Goal: Task Accomplishment & Management: Complete application form

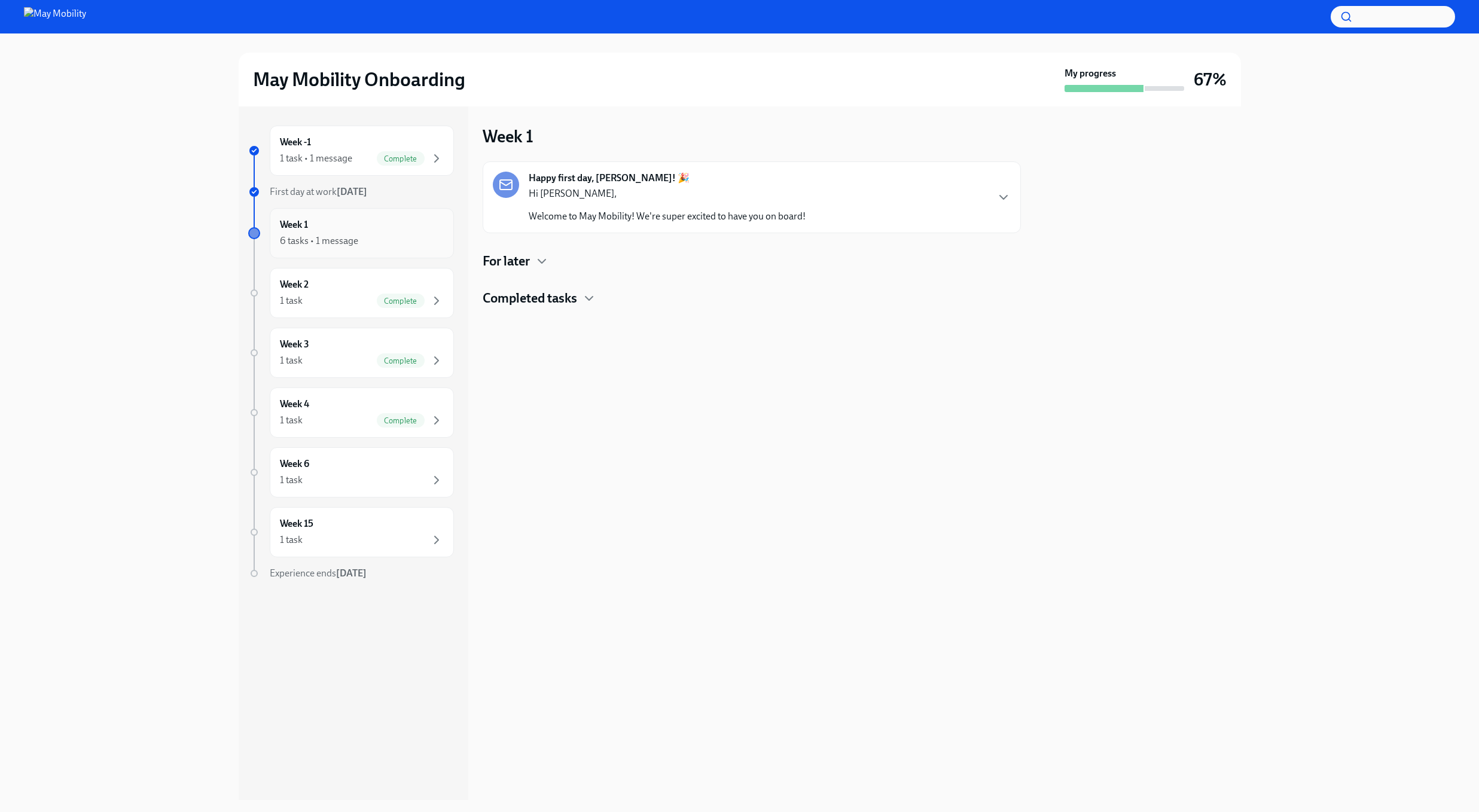
click at [332, 229] on div "Week 1 6 tasks • 1 message" at bounding box center [362, 233] width 164 height 30
click at [509, 257] on h4 "For later" at bounding box center [506, 260] width 47 height 18
click at [528, 348] on h4 "Completed tasks" at bounding box center [530, 347] width 95 height 18
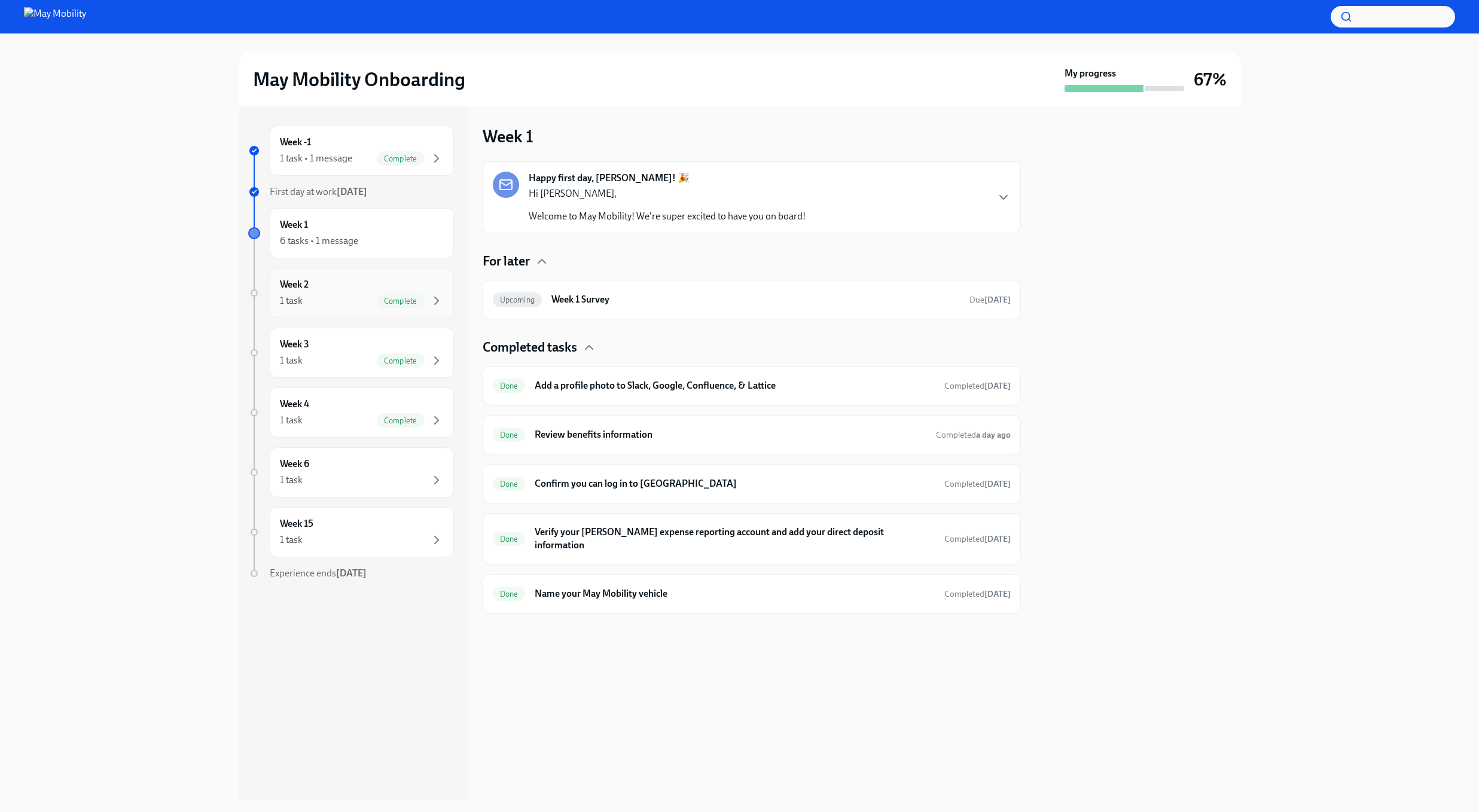
click at [405, 300] on span "Complete" at bounding box center [400, 301] width 47 height 9
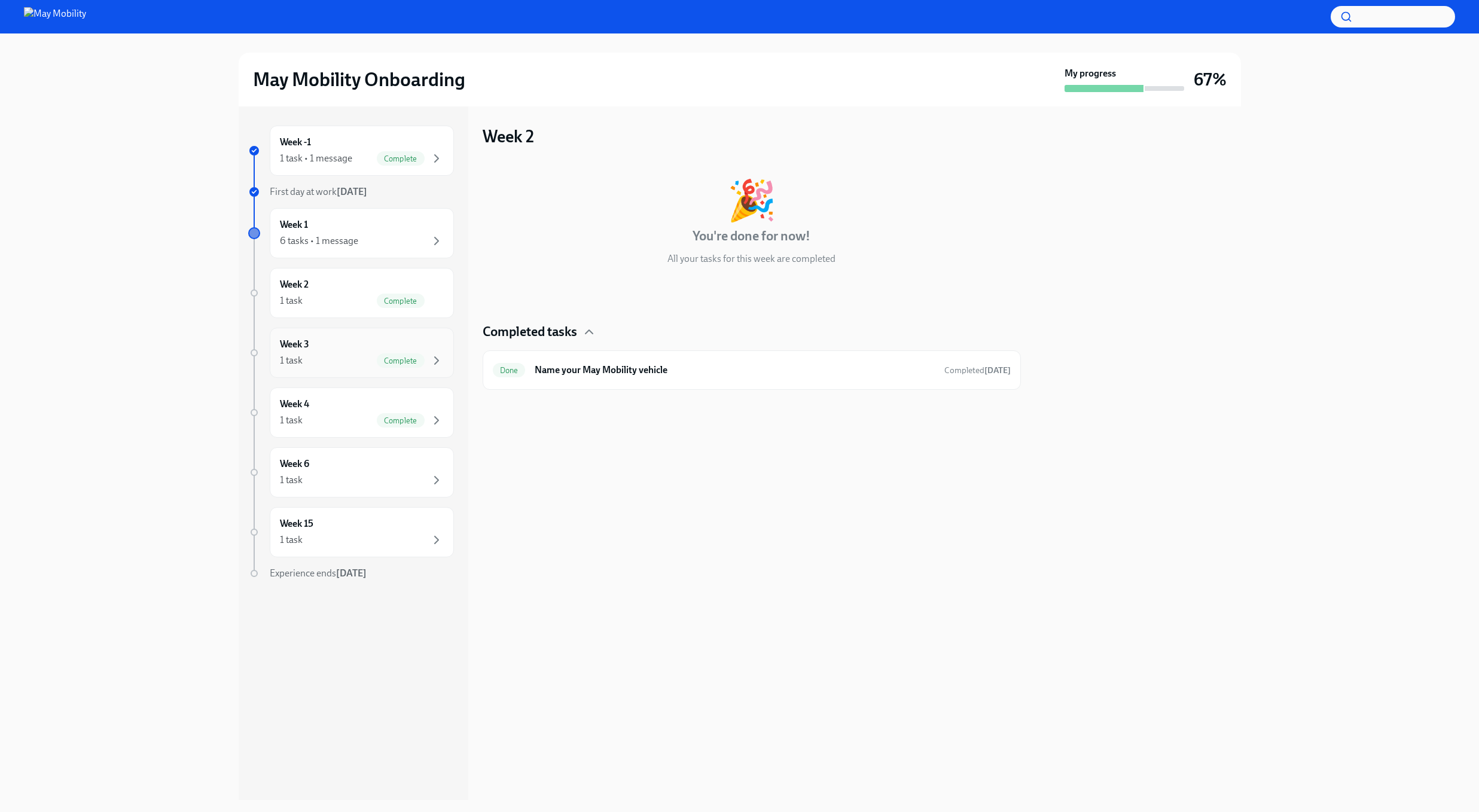
click at [414, 369] on div "Week 3 1 task Complete" at bounding box center [362, 353] width 184 height 50
click at [402, 365] on span "Complete" at bounding box center [400, 361] width 47 height 9
click at [409, 417] on span "Complete" at bounding box center [400, 421] width 47 height 9
click at [406, 422] on span "Complete" at bounding box center [400, 421] width 47 height 9
click at [402, 473] on div "Week 6 1 task" at bounding box center [362, 473] width 164 height 30
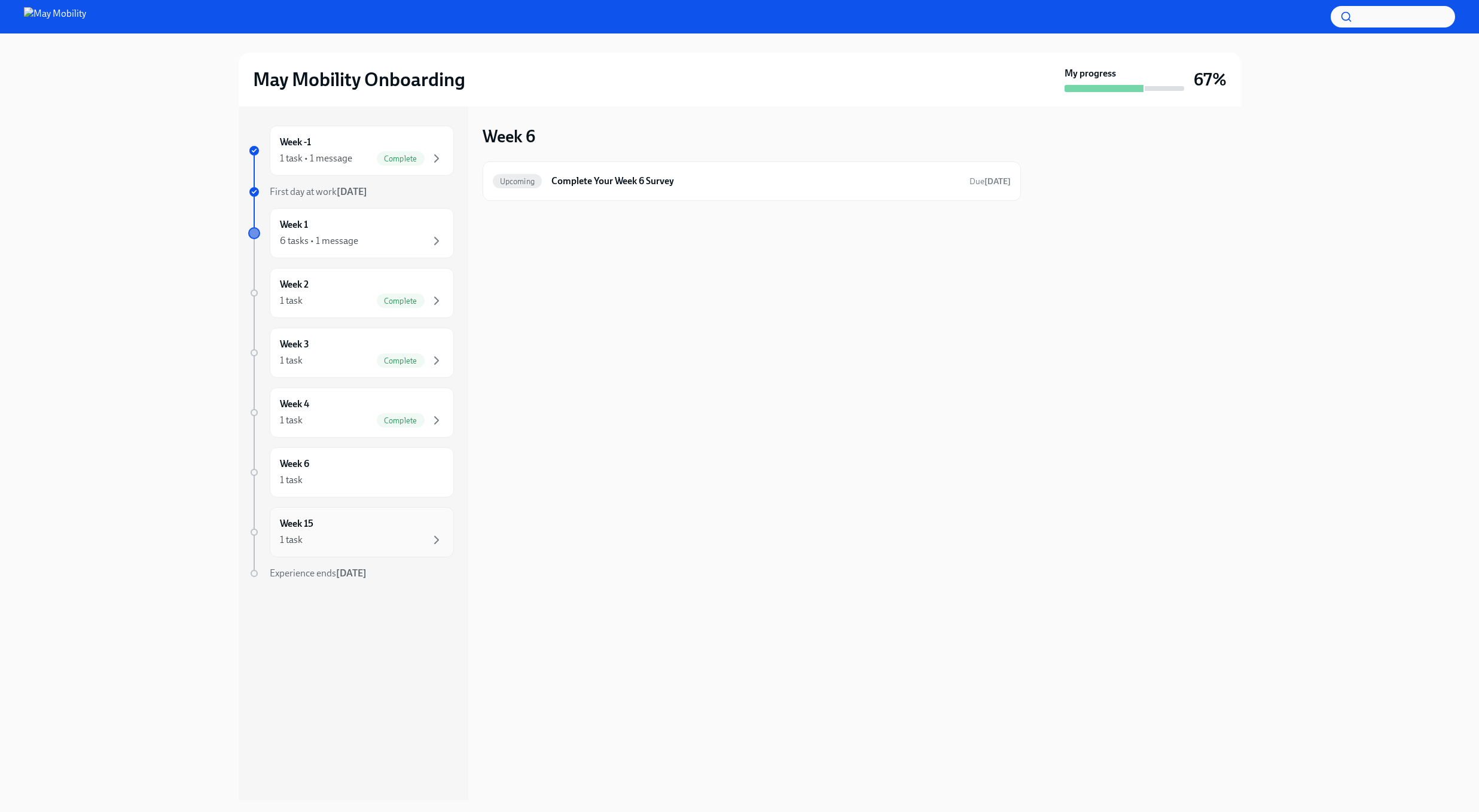
click at [401, 537] on div "1 task" at bounding box center [362, 539] width 164 height 14
click at [400, 157] on span "Complete" at bounding box center [400, 159] width 47 height 9
